Goal: Complete application form

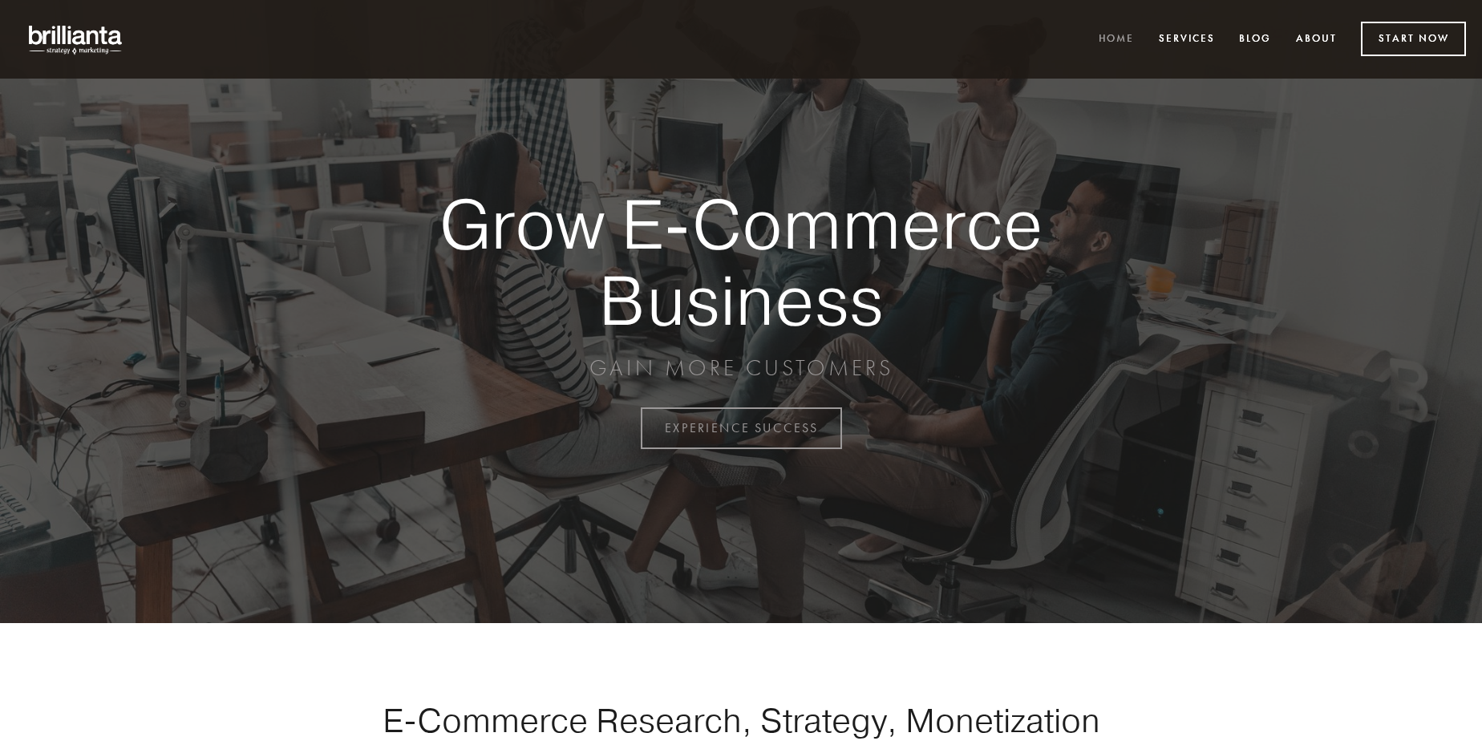
scroll to position [4204, 0]
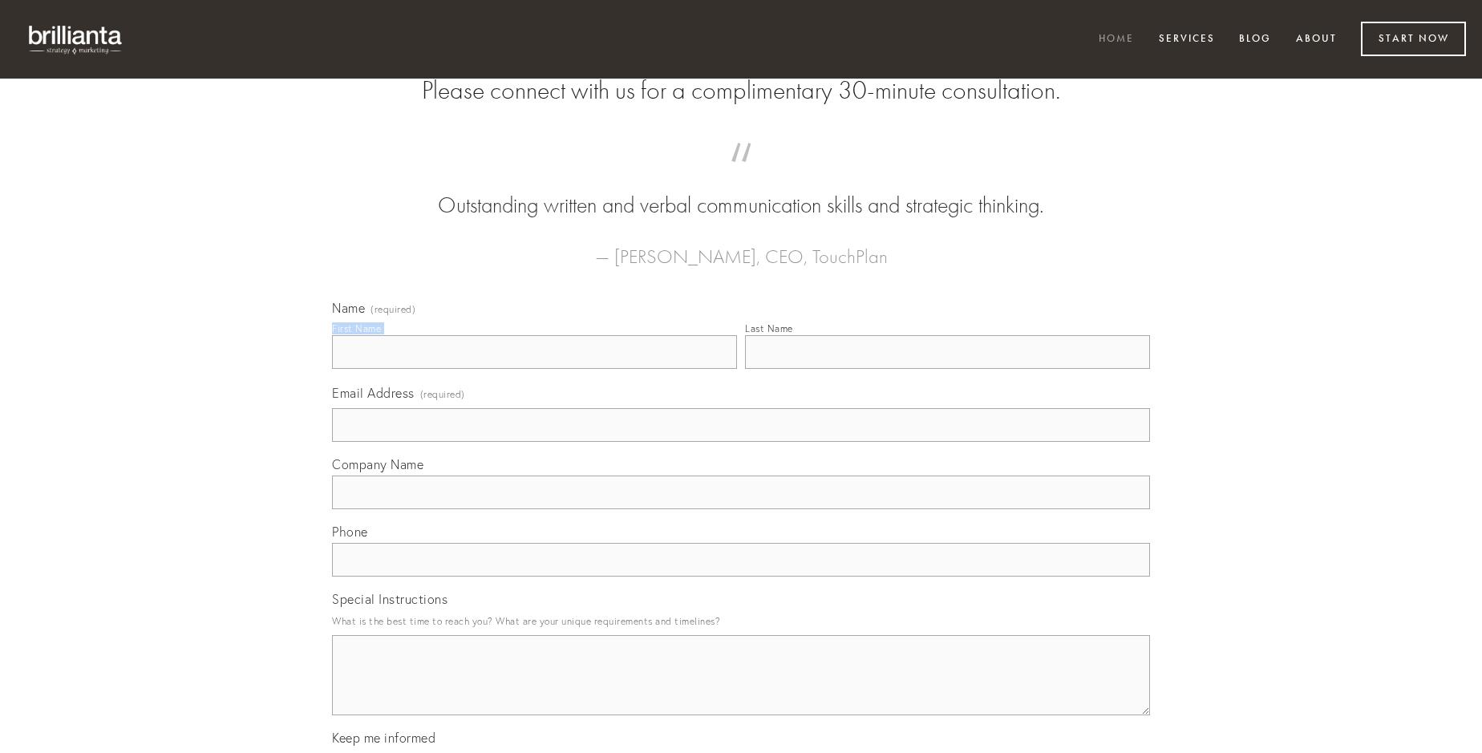
type input "[PERSON_NAME]"
click at [947, 369] on input "Last Name" at bounding box center [947, 352] width 405 height 34
type input "[PERSON_NAME]"
click at [741, 442] on input "Email Address (required)" at bounding box center [741, 425] width 818 height 34
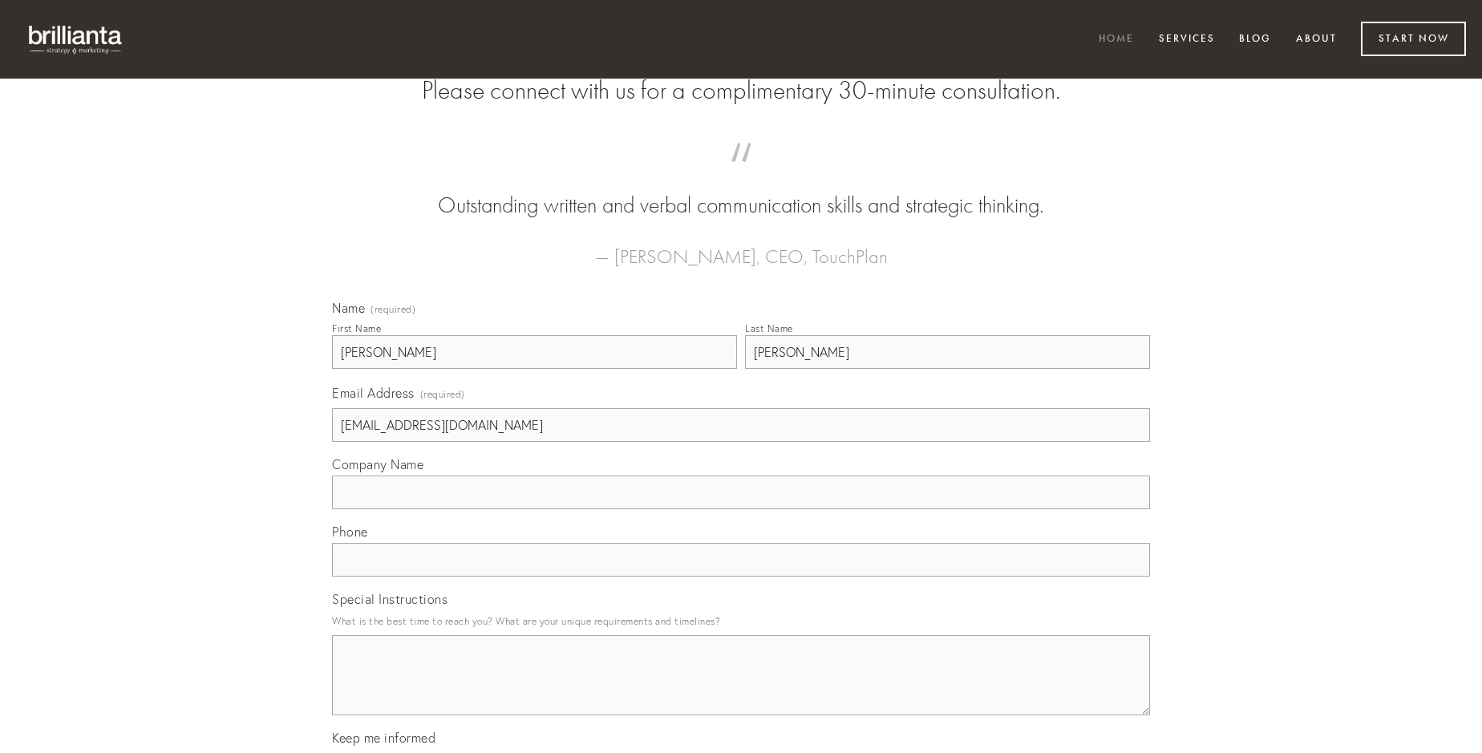
type input "[EMAIL_ADDRESS][DOMAIN_NAME]"
click at [741, 509] on input "Company Name" at bounding box center [741, 493] width 818 height 34
type input "theatrum"
click at [741, 577] on input "text" at bounding box center [741, 560] width 818 height 34
click at [741, 690] on textarea "Special Instructions" at bounding box center [741, 675] width 818 height 80
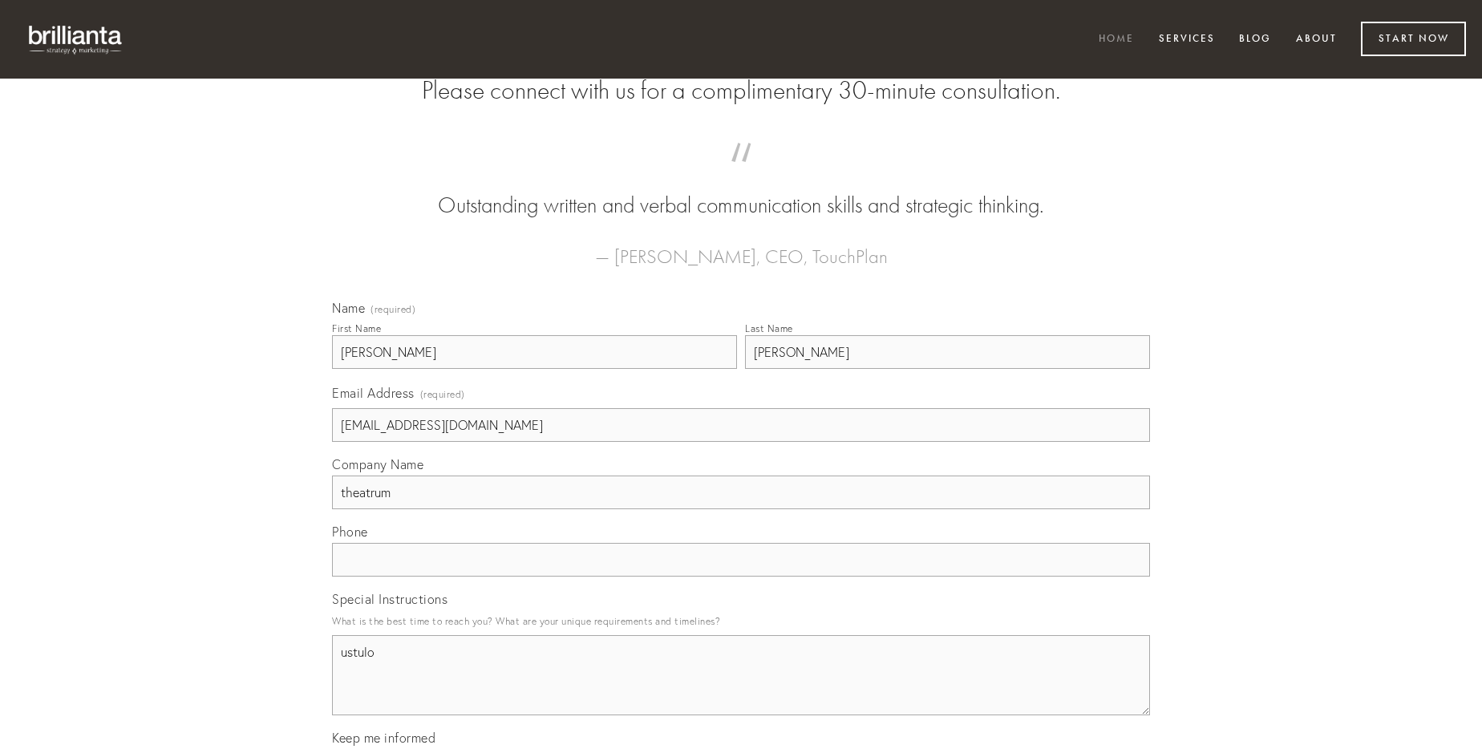
type textarea "ustulo"
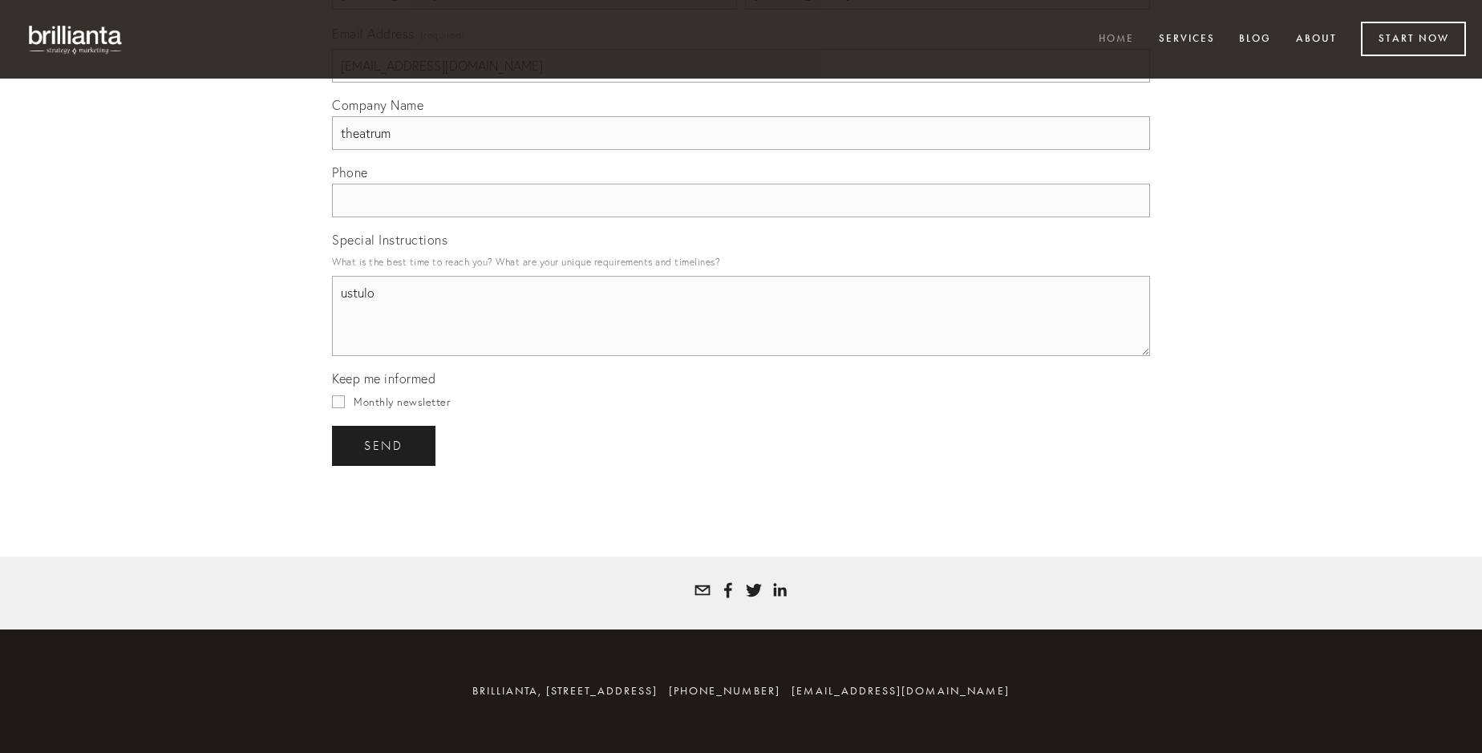
click at [385, 445] on span "send" at bounding box center [383, 446] width 39 height 14
